Goal: Check status

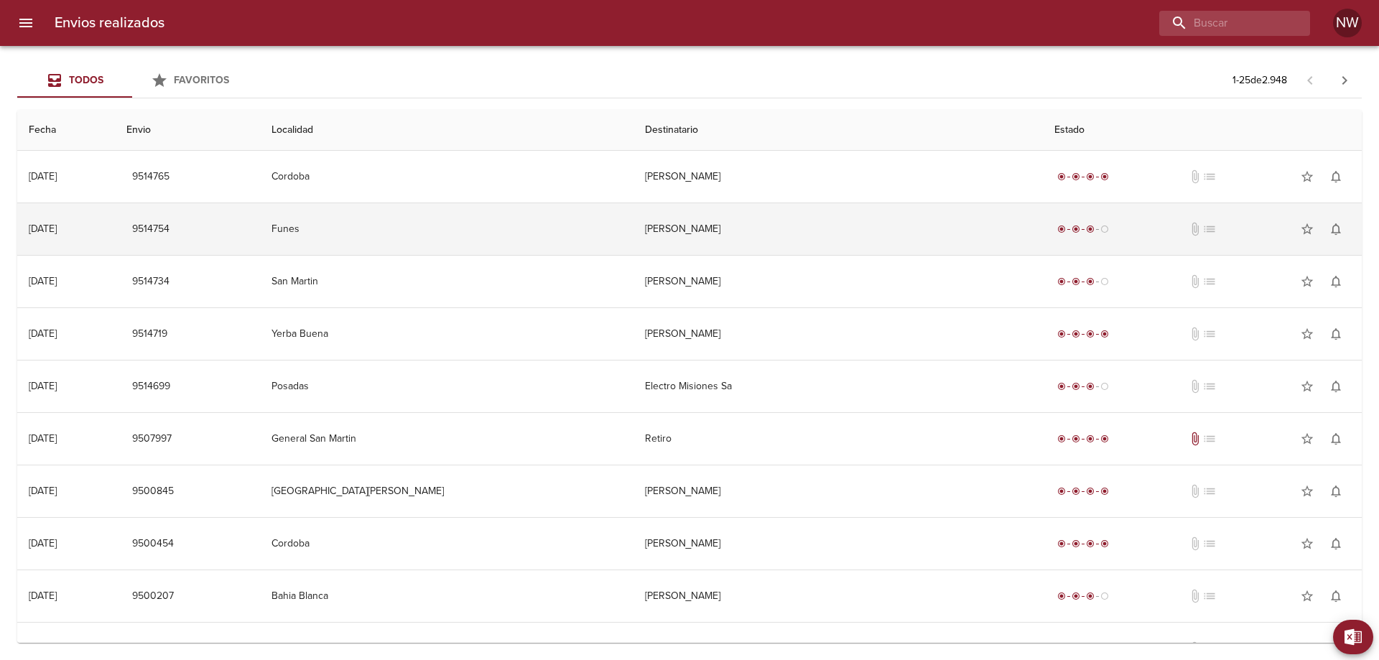
click at [783, 242] on td "[PERSON_NAME]" at bounding box center [838, 229] width 410 height 52
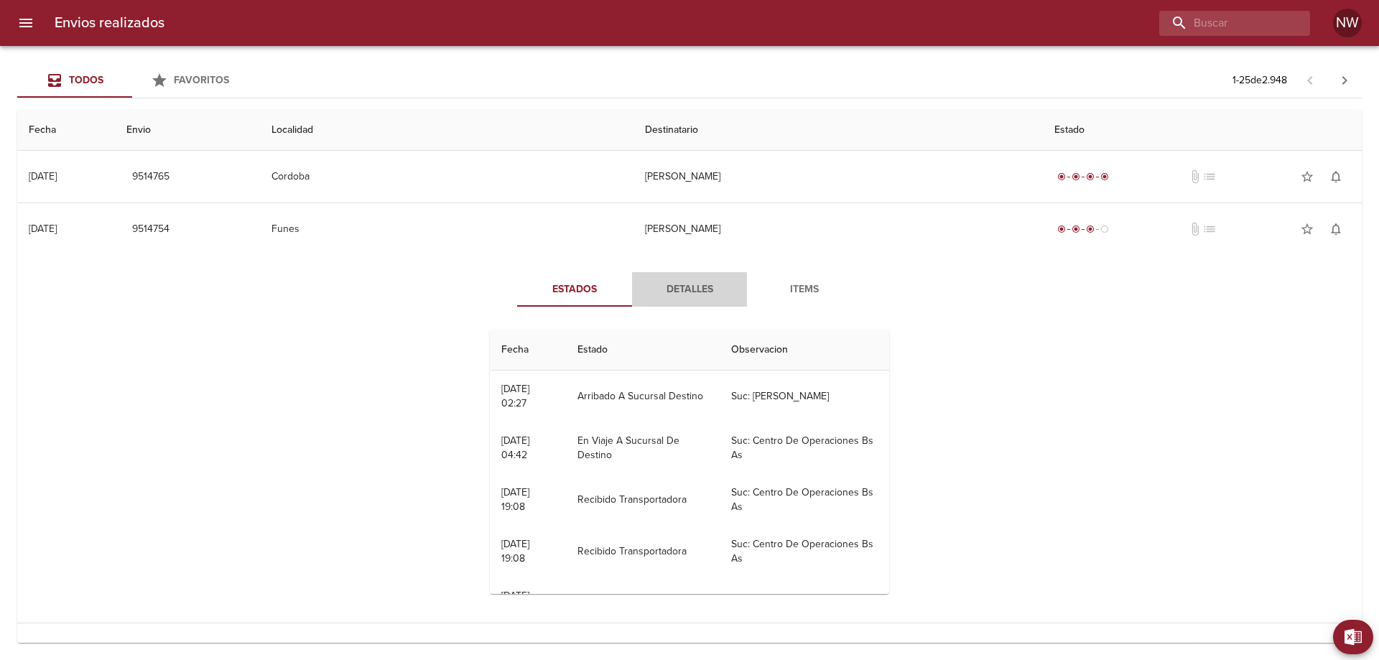
click at [707, 299] on span "Detalles" at bounding box center [689, 290] width 98 height 18
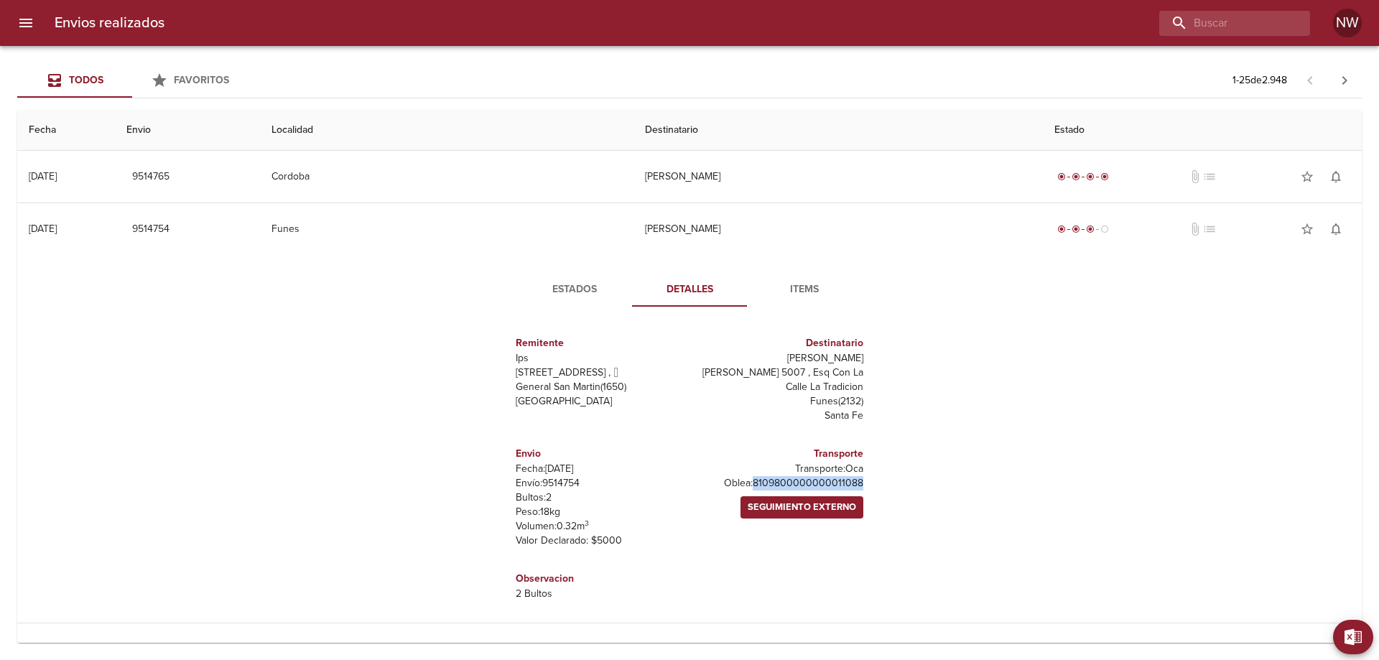
drag, startPoint x: 852, startPoint y: 539, endPoint x: 696, endPoint y: 544, distance: 155.9
click at [696, 544] on div "Transporte Transporte: Oca [PERSON_NAME]: 8109800000000011088 Seguimiento Exter…" at bounding box center [779, 496] width 180 height 125
copy p "8109800000000011088"
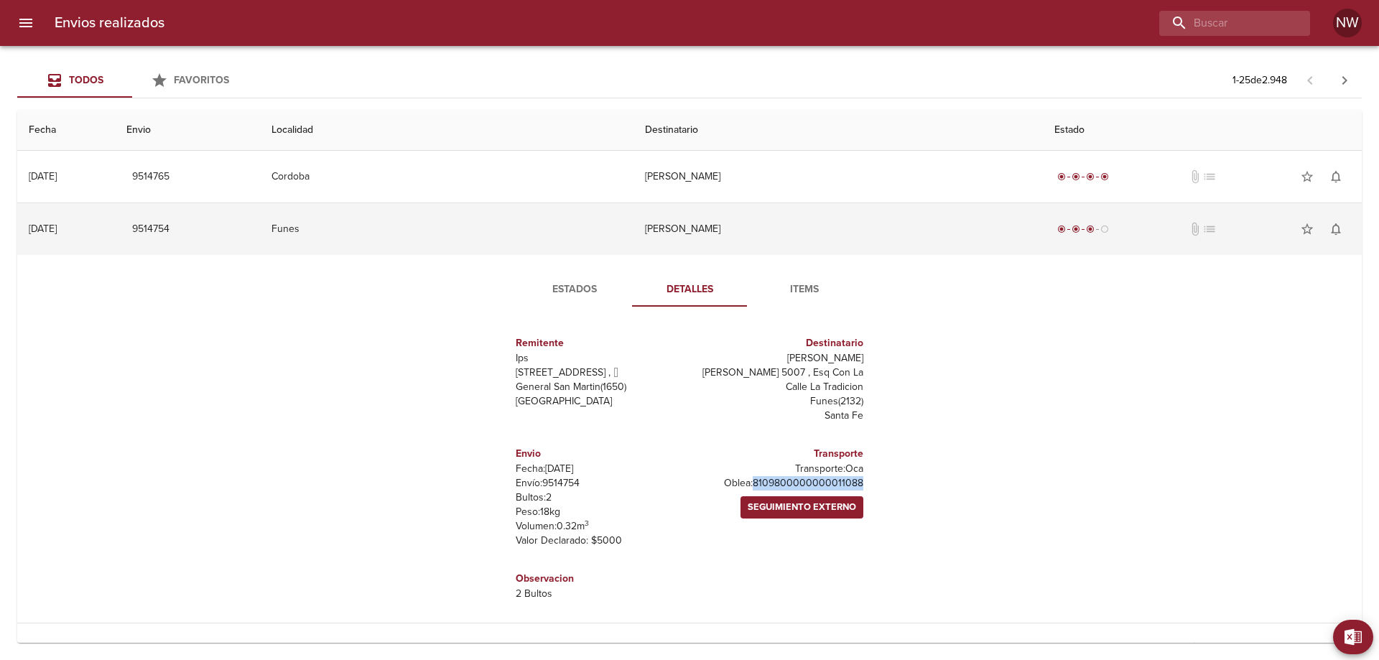
click at [845, 242] on td "[PERSON_NAME]" at bounding box center [838, 229] width 410 height 52
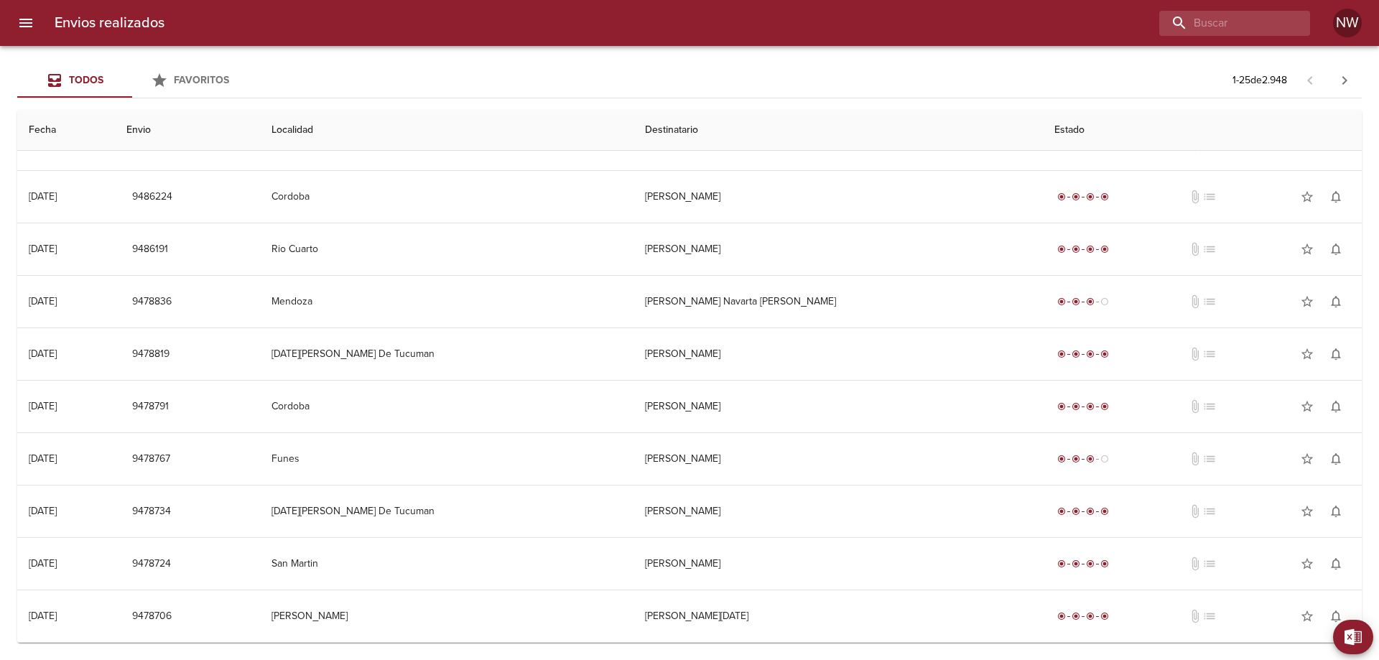
scroll to position [870, 0]
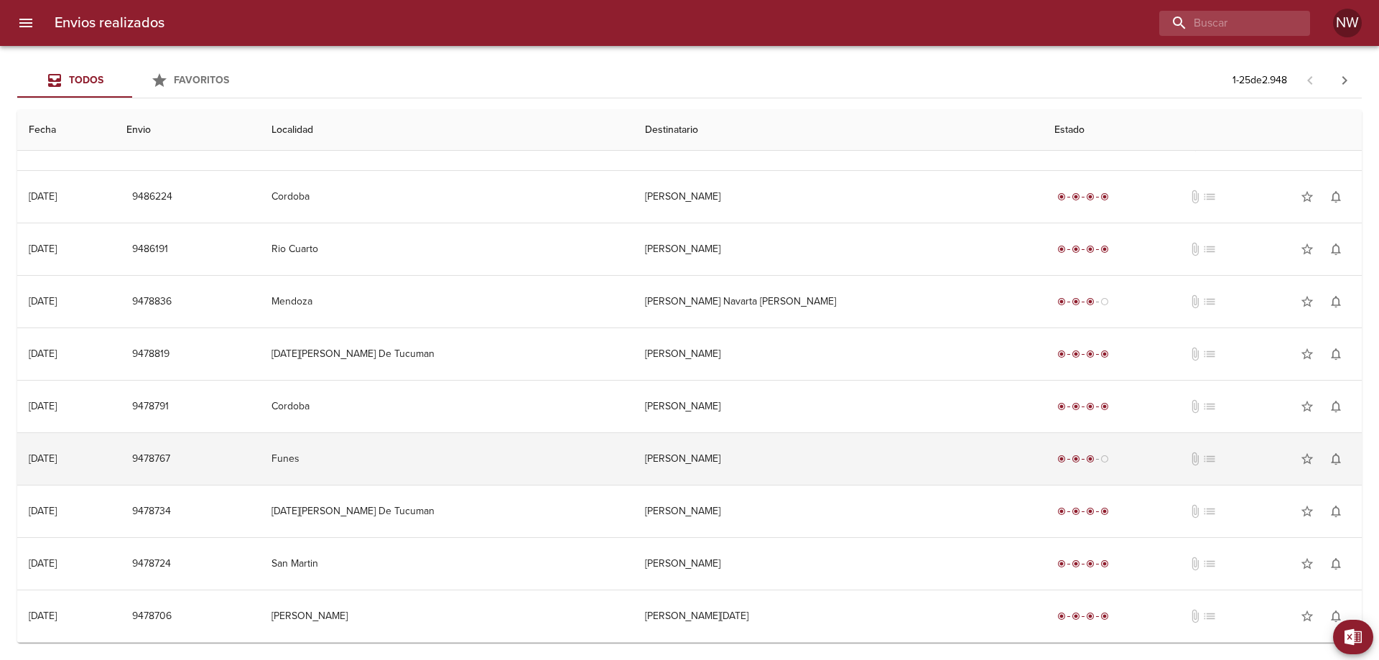
click at [806, 447] on td "[PERSON_NAME]" at bounding box center [838, 459] width 410 height 52
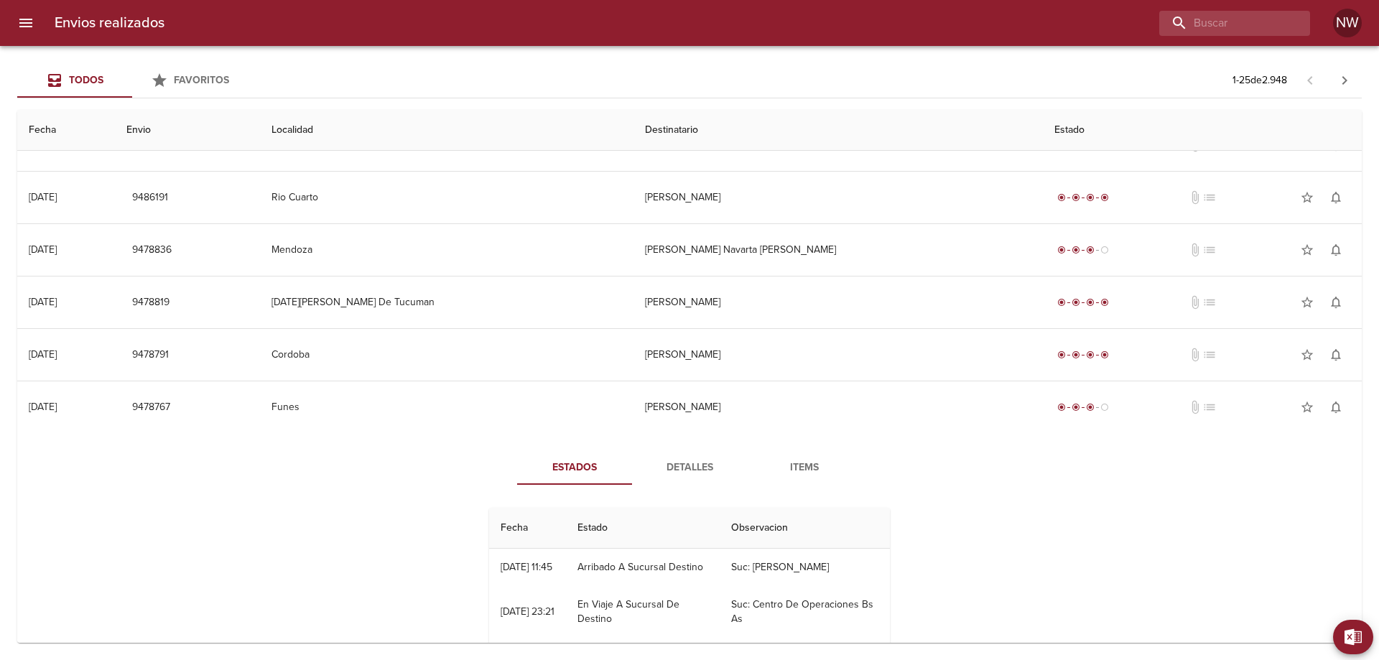
click at [688, 477] on span "Detalles" at bounding box center [689, 468] width 98 height 18
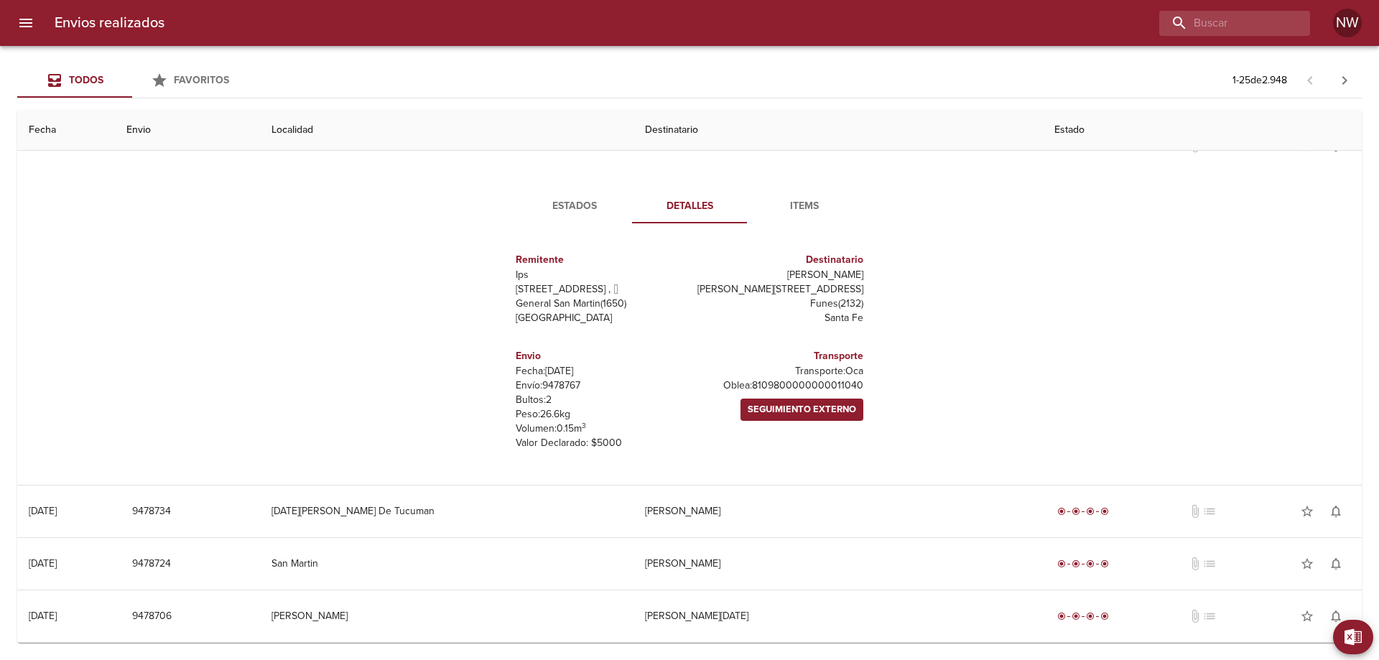
scroll to position [1157, 0]
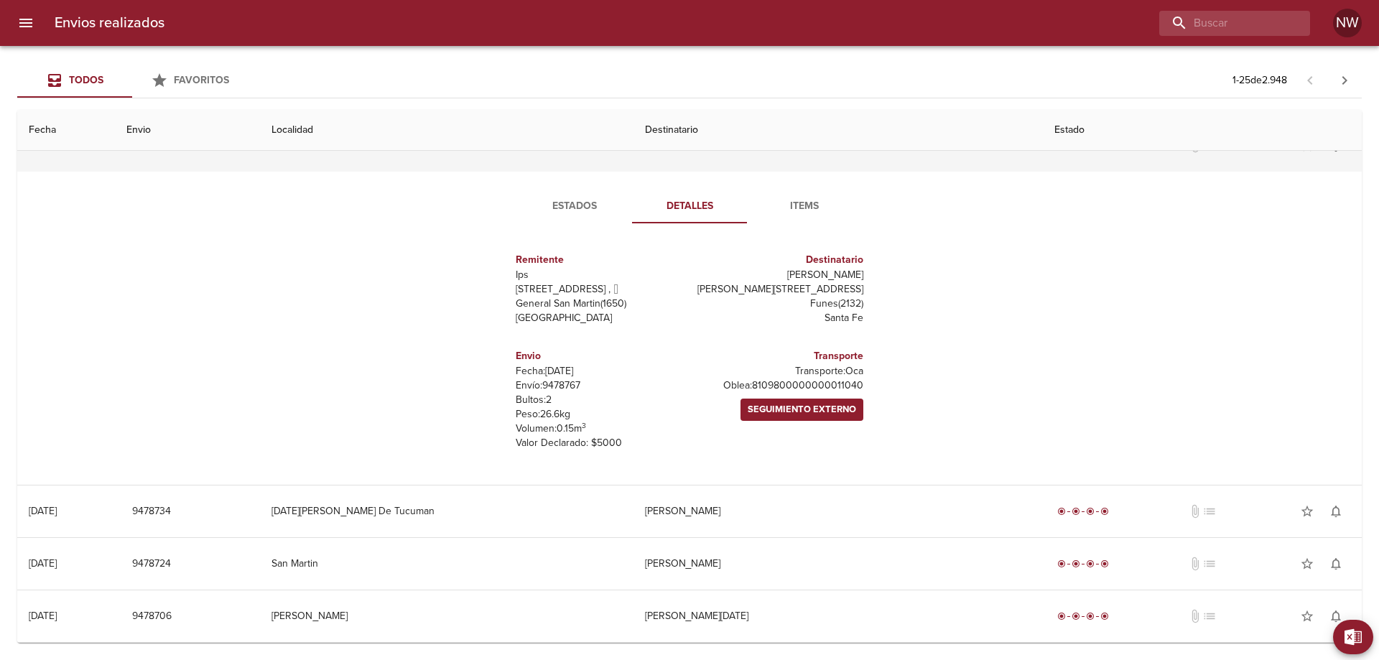
click at [716, 162] on td "[PERSON_NAME]" at bounding box center [838, 146] width 410 height 52
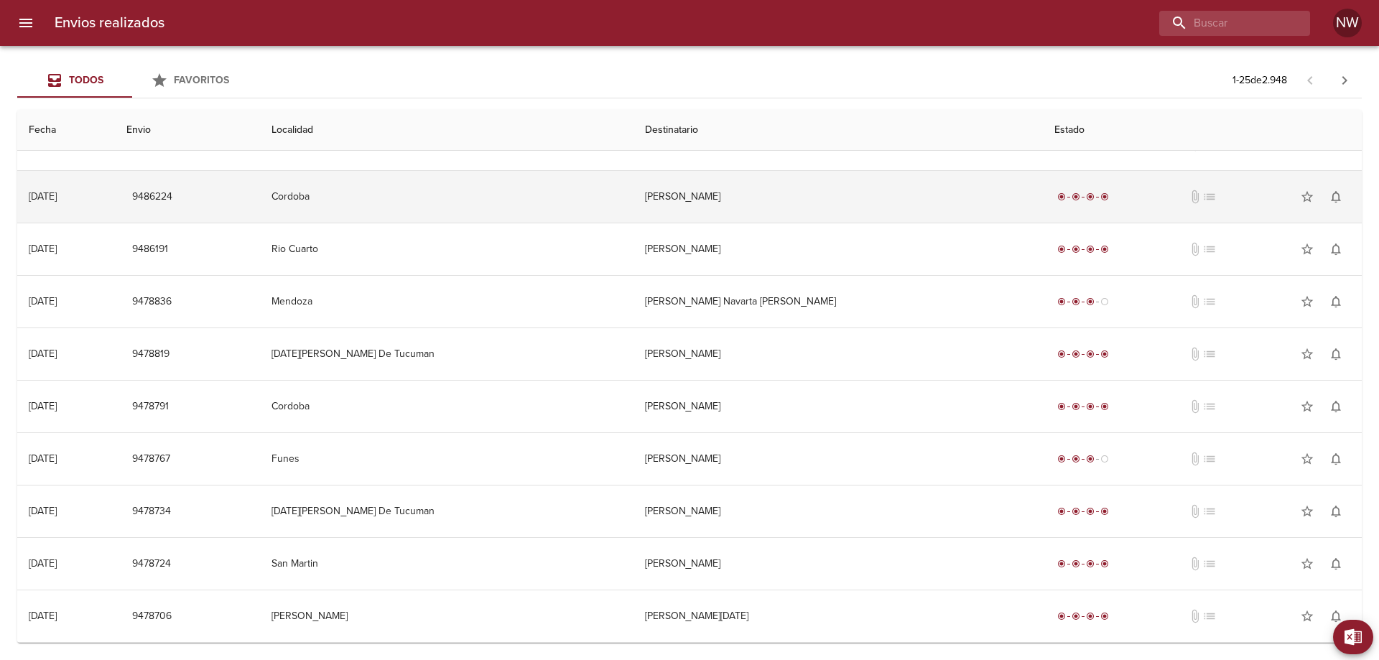
scroll to position [870, 0]
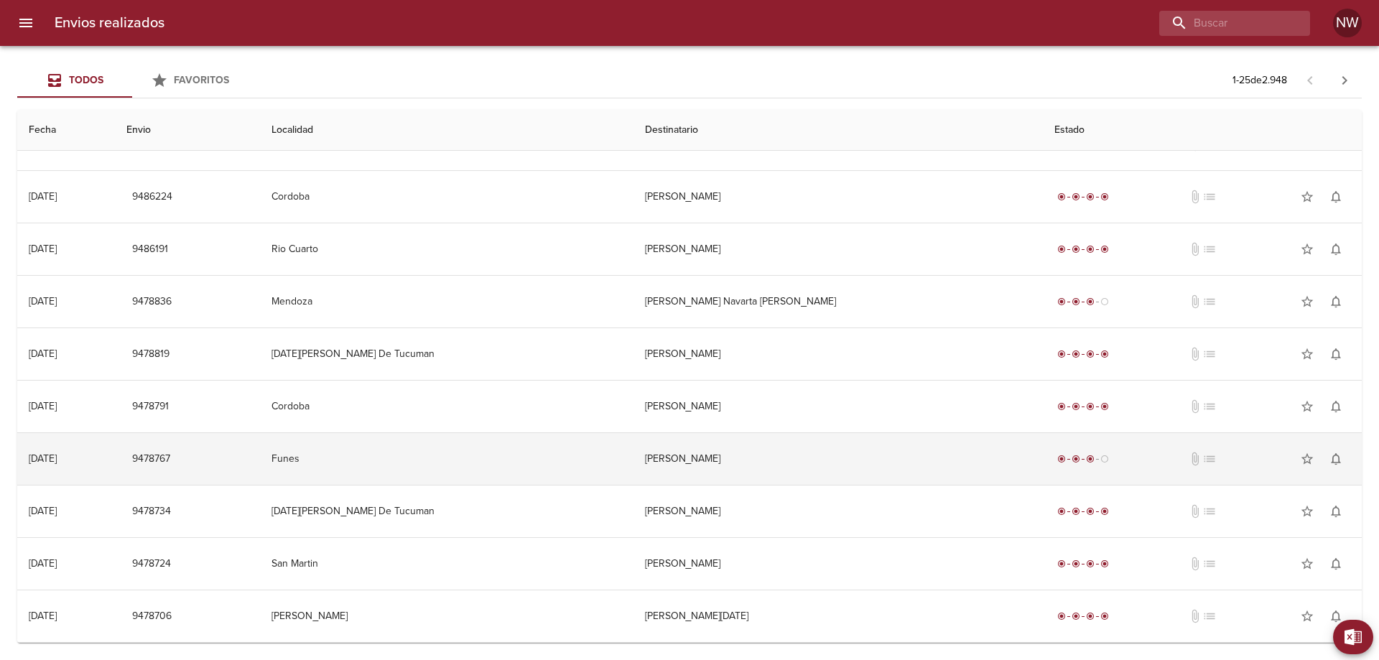
click at [733, 463] on td "[PERSON_NAME]" at bounding box center [838, 459] width 410 height 52
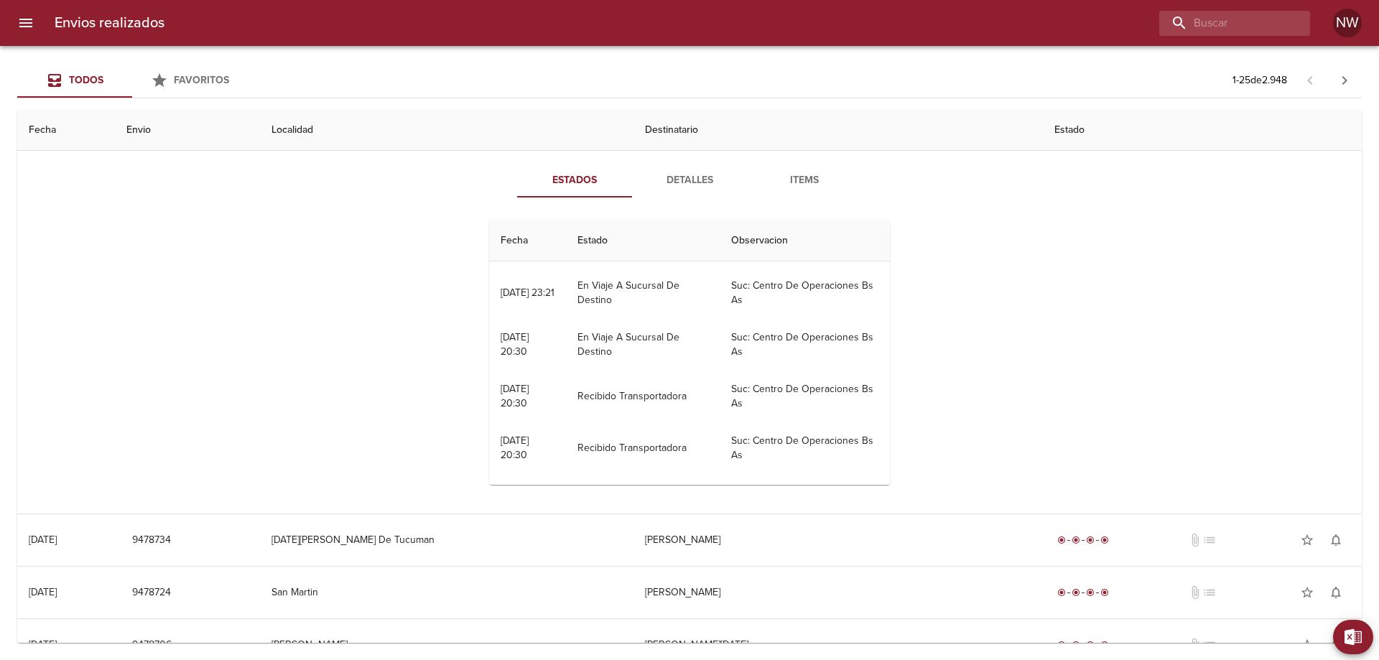
scroll to position [0, 0]
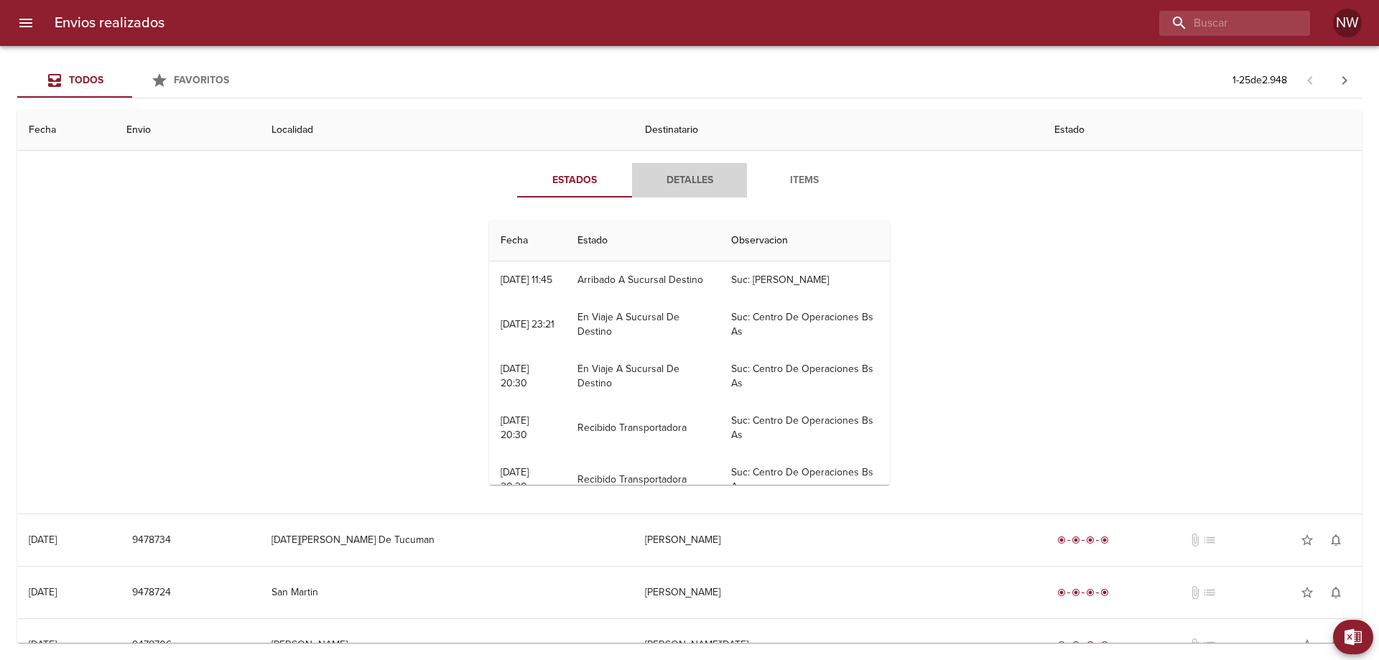
click at [694, 190] on span "Detalles" at bounding box center [689, 181] width 98 height 18
